Goal: Use online tool/utility: Utilize a website feature to perform a specific function

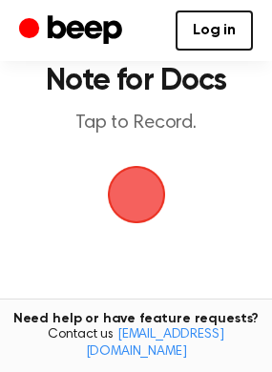
scroll to position [89, 0]
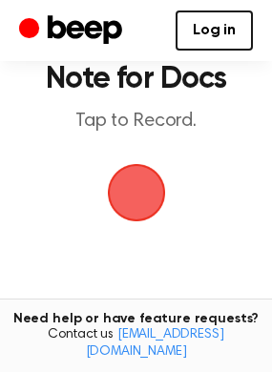
click at [134, 182] on span "button" at bounding box center [136, 192] width 53 height 53
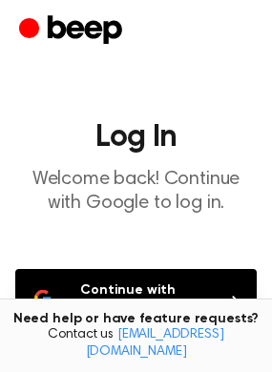
click at [166, 282] on button "Continue with Google" at bounding box center [135, 300] width 241 height 63
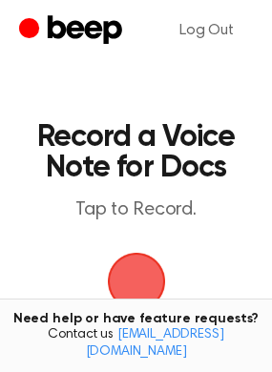
click at [134, 280] on span "button" at bounding box center [136, 281] width 53 height 53
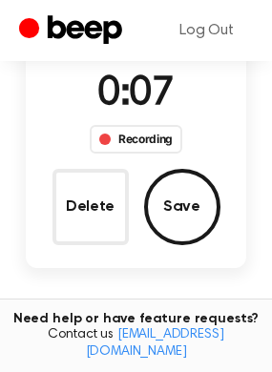
scroll to position [181, 0]
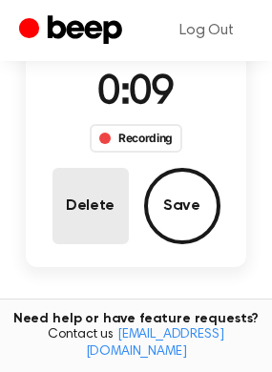
click at [97, 221] on button "Delete" at bounding box center [90, 206] width 76 height 76
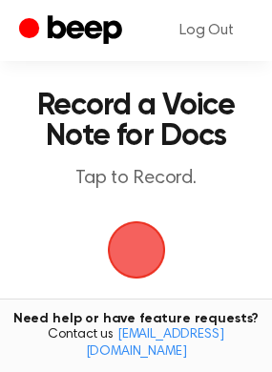
scroll to position [32, 0]
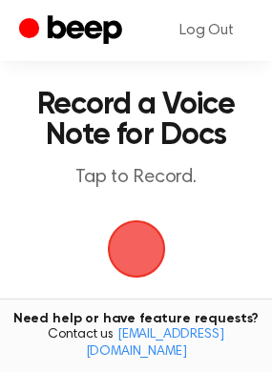
click at [137, 250] on span "button" at bounding box center [136, 248] width 53 height 53
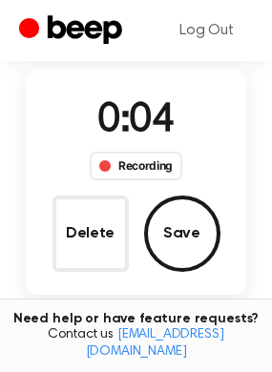
scroll to position [156, 0]
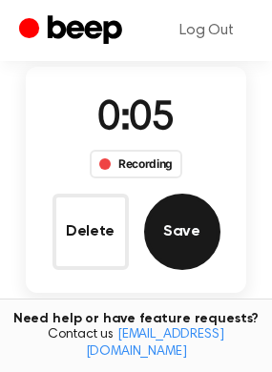
click at [169, 239] on button "Save" at bounding box center [182, 232] width 76 height 76
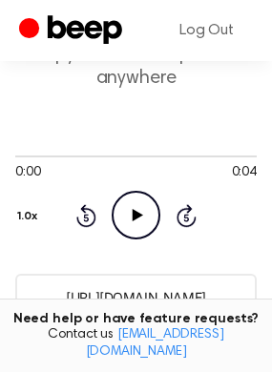
click at [149, 296] on input "[URL][DOMAIN_NAME]" at bounding box center [135, 297] width 241 height 47
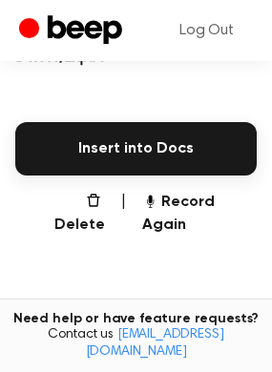
scroll to position [485, 0]
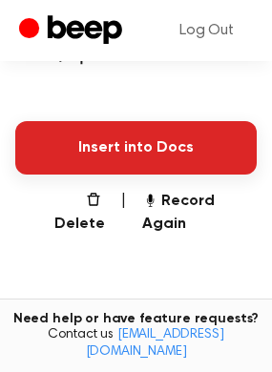
click at [151, 144] on button "Insert into Docs" at bounding box center [135, 147] width 241 height 53
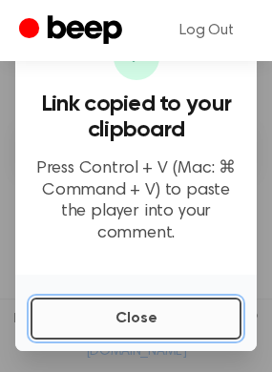
click at [141, 308] on button "Close" at bounding box center [136, 319] width 211 height 42
